Goal: Task Accomplishment & Management: Manage account settings

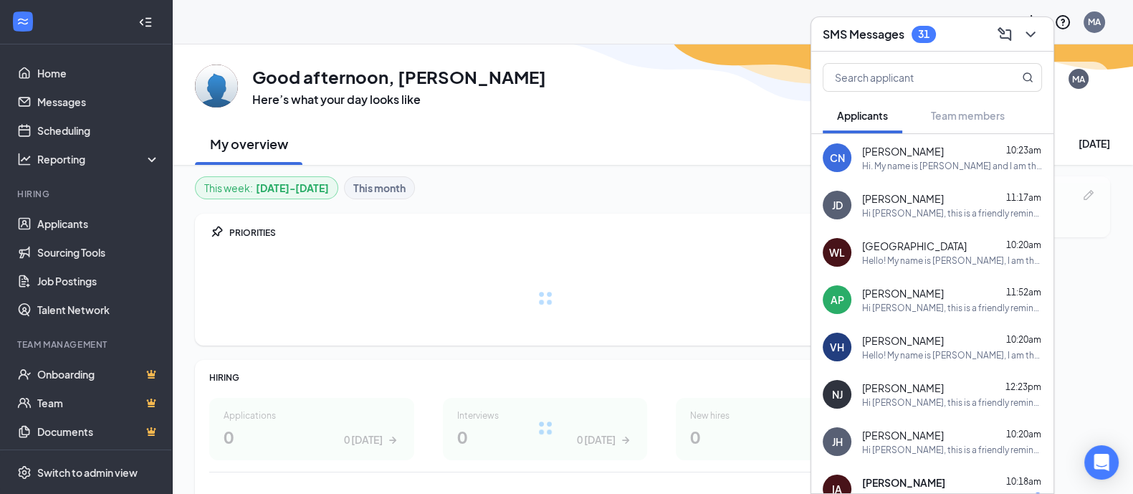
click at [1053, 34] on div "SMS Messages 31 Applicants Team members CN [PERSON_NAME] 10:23am Hi. My name is…" at bounding box center [932, 254] width 244 height 477
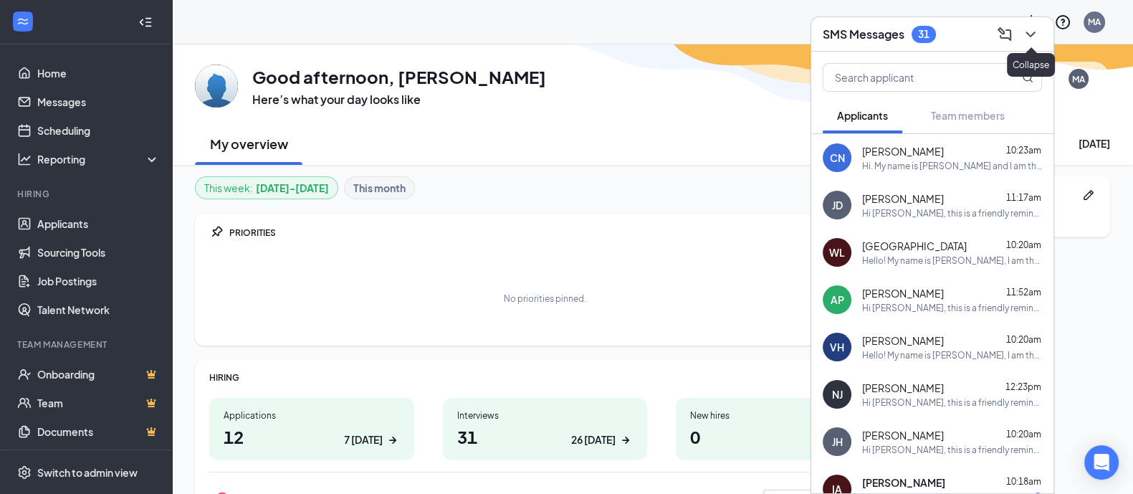
click at [1030, 37] on icon "ChevronDown" at bounding box center [1029, 35] width 9 height 6
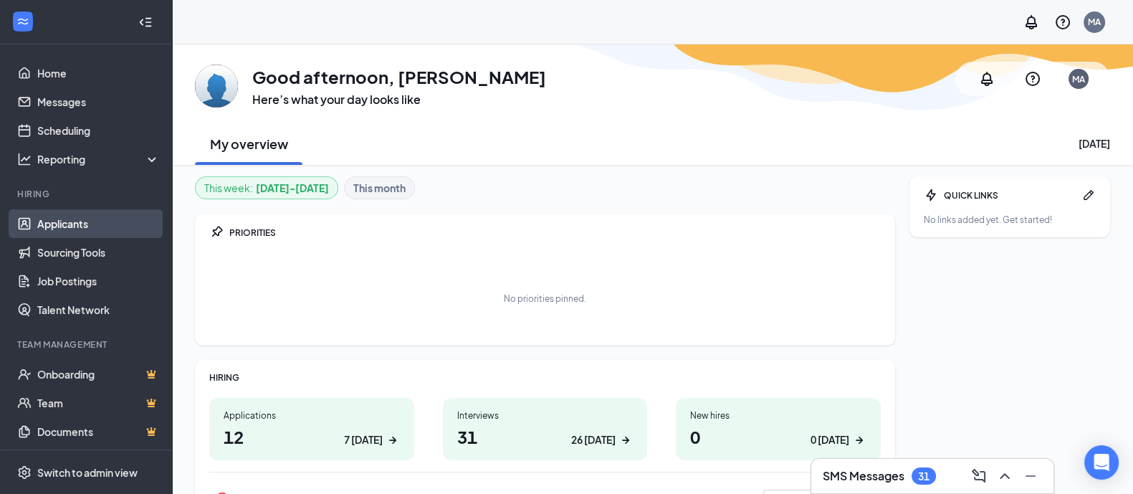
click at [53, 221] on link "Applicants" at bounding box center [98, 223] width 123 height 29
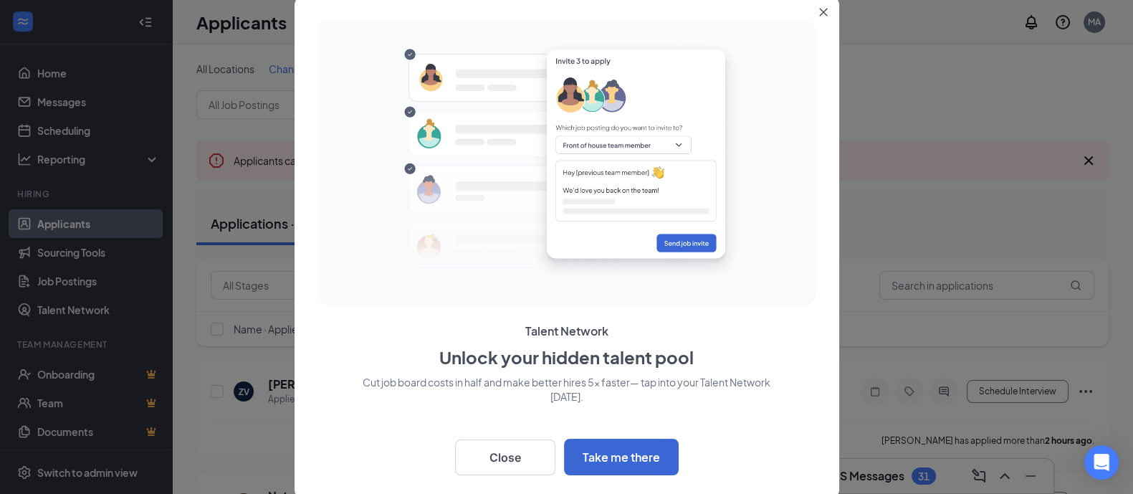
click at [823, 13] on icon "Close" at bounding box center [823, 12] width 9 height 9
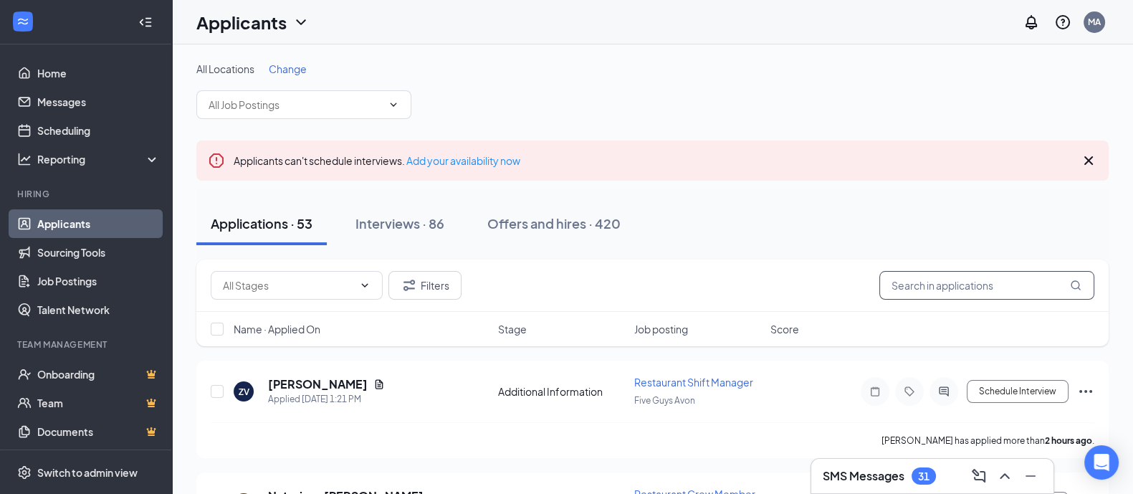
click at [960, 287] on input "text" at bounding box center [986, 285] width 215 height 29
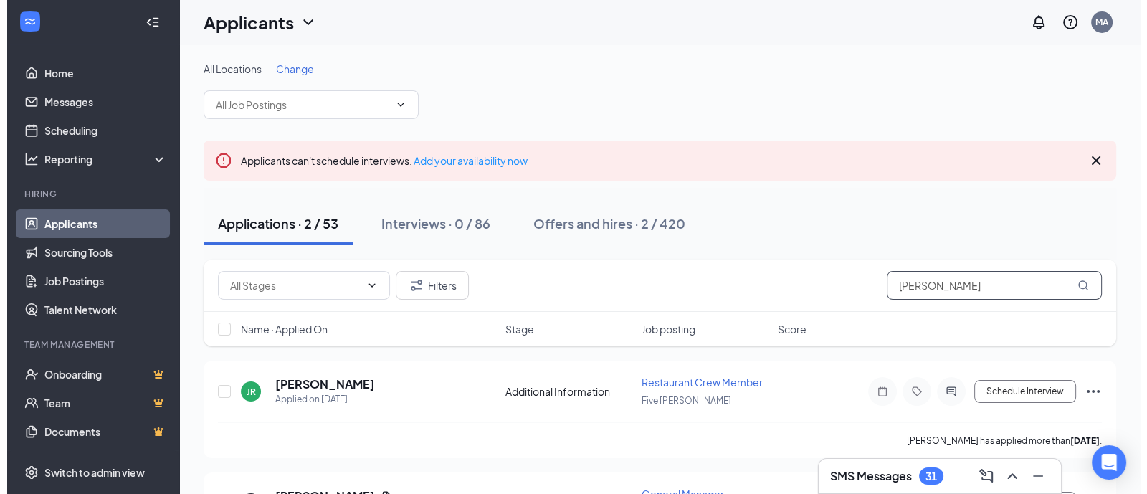
scroll to position [89, 0]
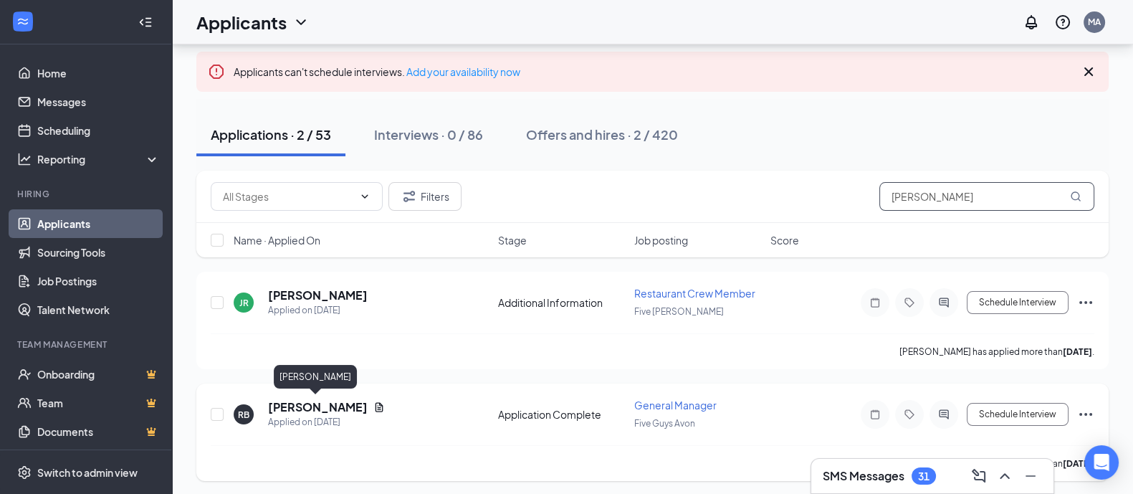
type input "[PERSON_NAME]"
click at [294, 402] on h5 "[PERSON_NAME]" at bounding box center [318, 407] width 100 height 16
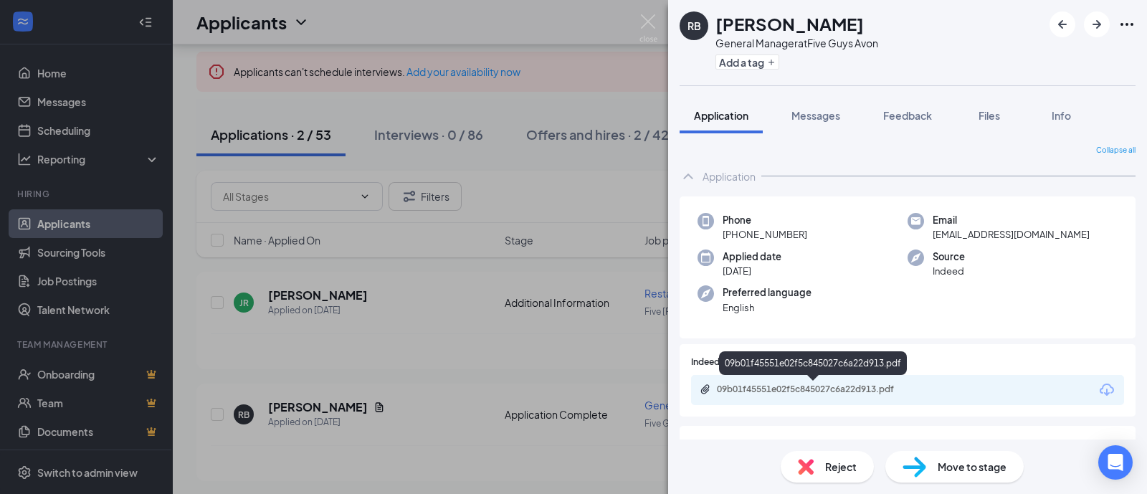
click at [848, 380] on div "09b01f45551e02f5c845027c6a22d913.pdf" at bounding box center [813, 365] width 188 height 29
click at [851, 386] on div "09b01f45551e02f5c845027c6a22d913.pdf" at bounding box center [817, 388] width 201 height 11
